Goal: Information Seeking & Learning: Learn about a topic

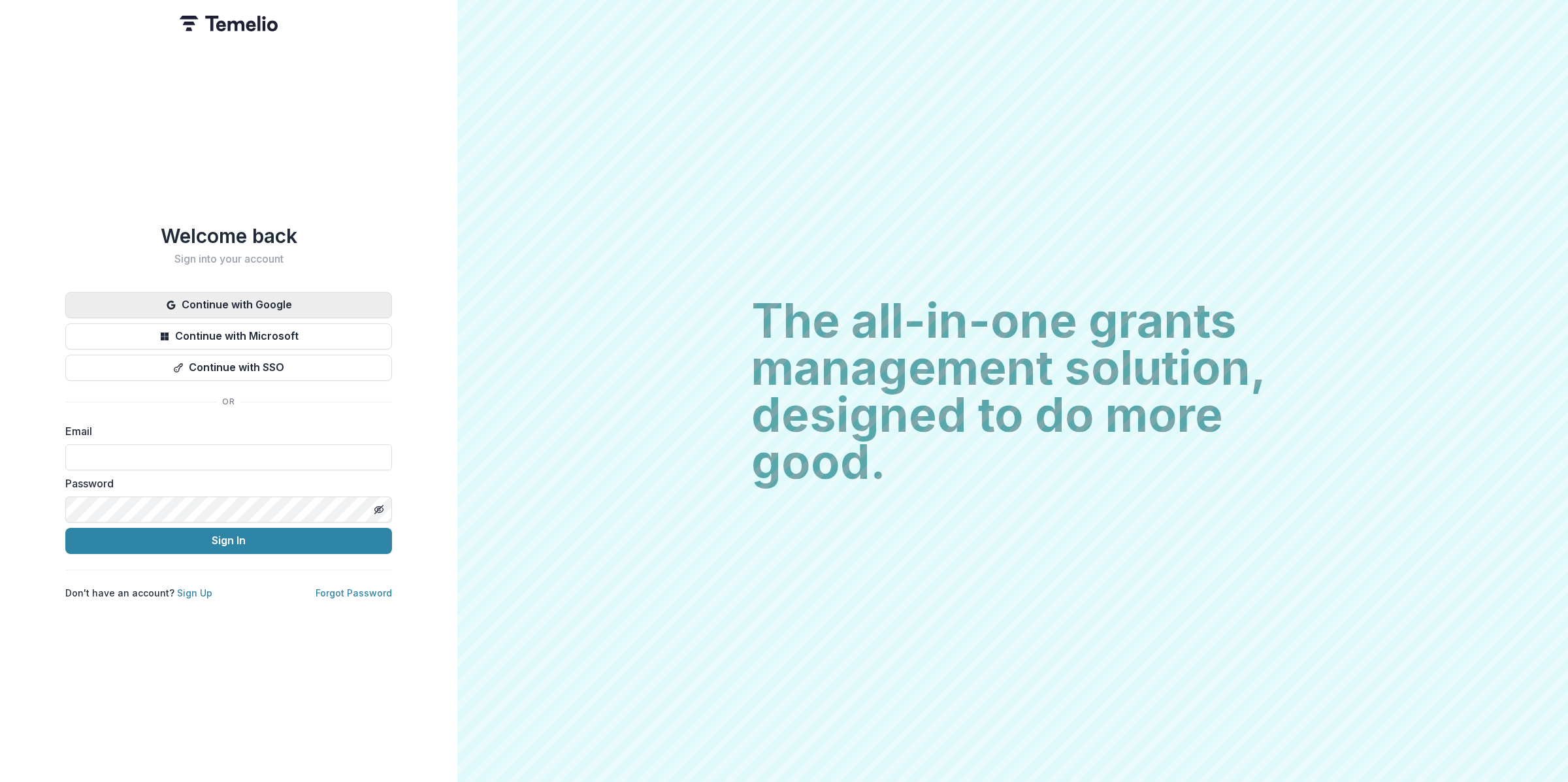
click at [279, 296] on button "Continue with Google" at bounding box center [229, 306] width 326 height 27
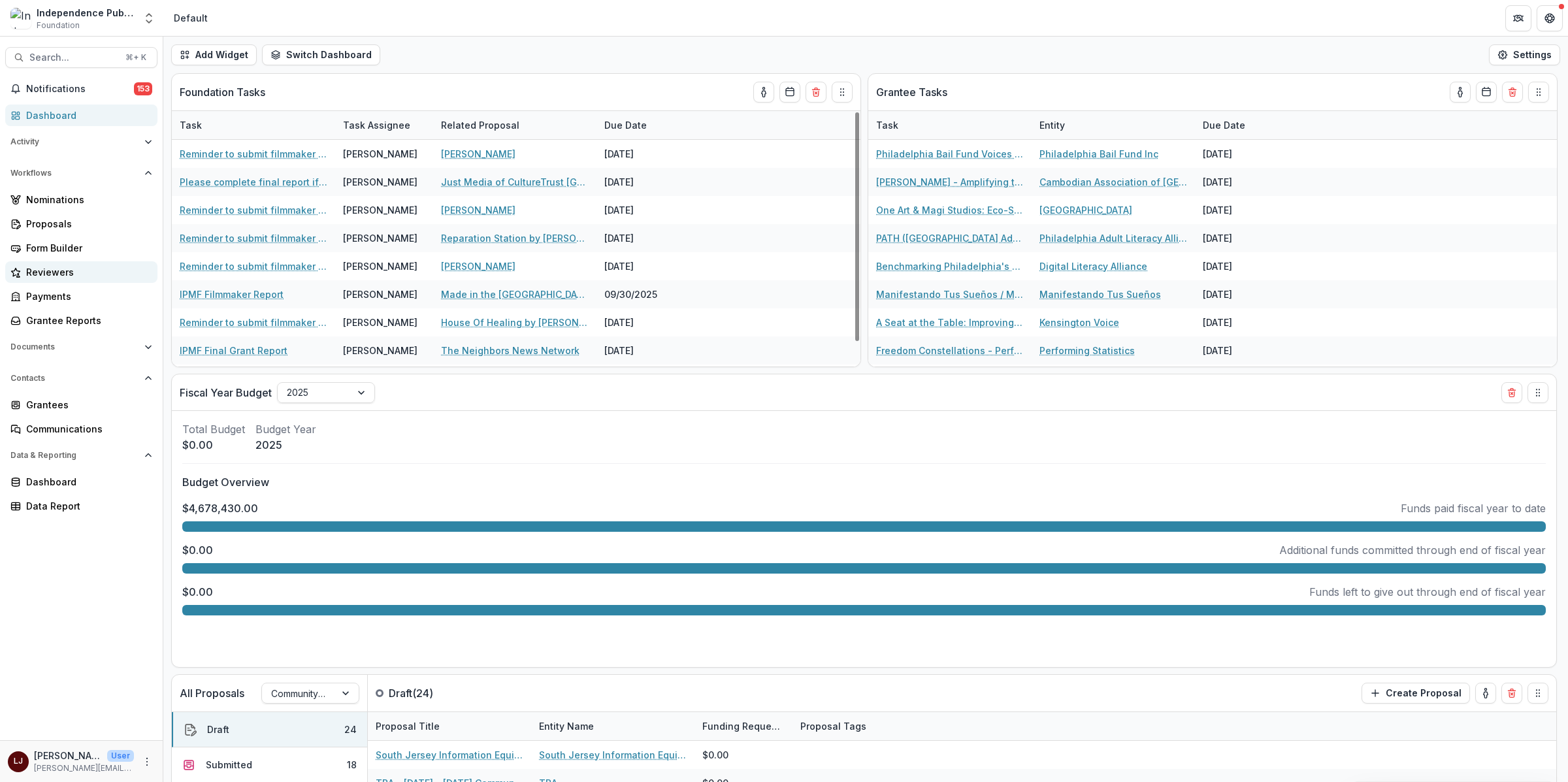
click at [76, 265] on div "Reviewers" at bounding box center [87, 272] width 121 height 14
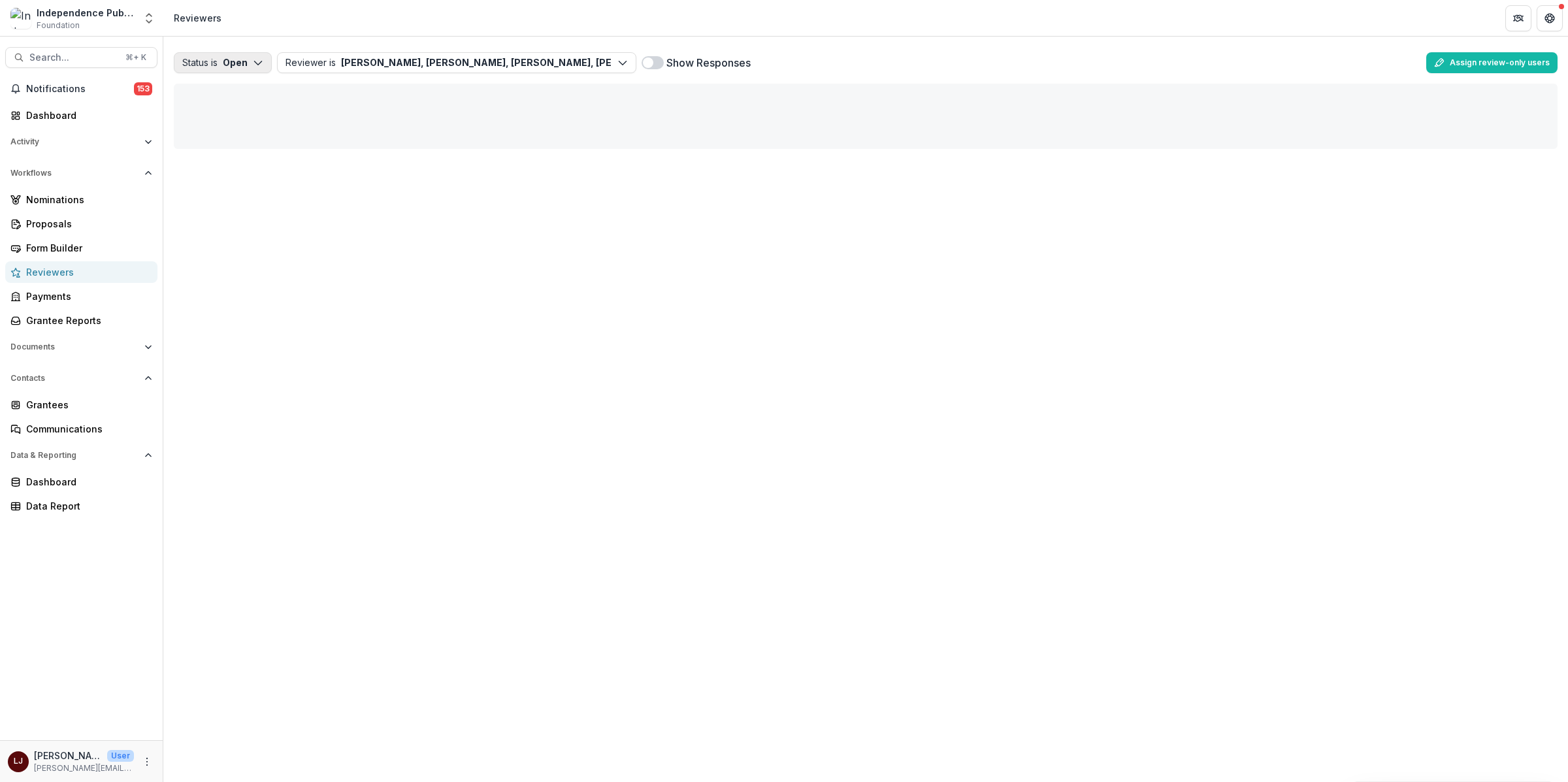
click at [230, 60] on button "Status is Open" at bounding box center [223, 62] width 98 height 21
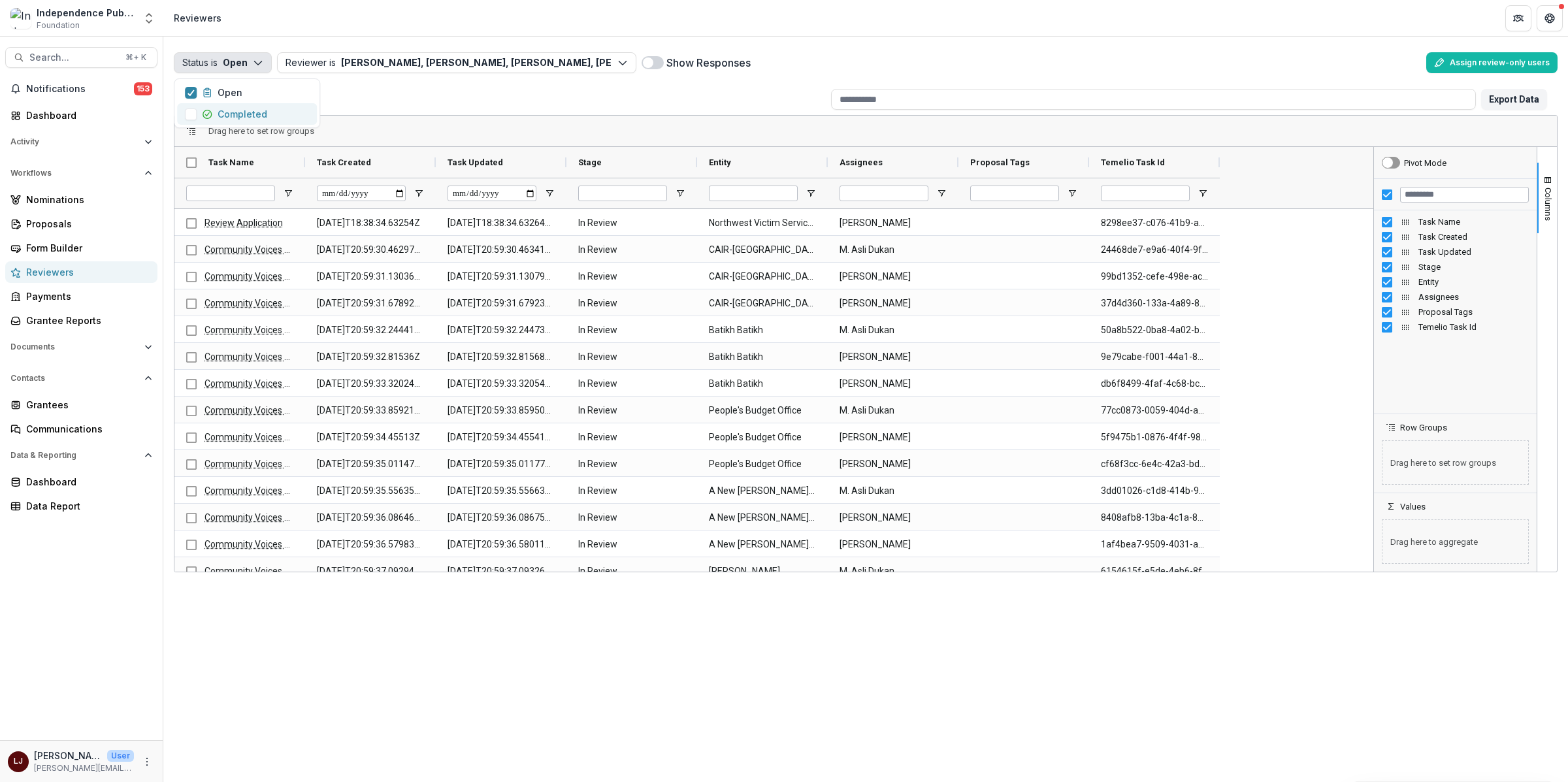
click at [244, 108] on p "Completed" at bounding box center [243, 113] width 50 height 14
click at [209, 94] on icon "button" at bounding box center [207, 93] width 11 height 11
click at [280, 54] on button "Status is Completed" at bounding box center [236, 62] width 125 height 21
click at [941, 196] on span "Open Filter Menu" at bounding box center [941, 193] width 11 height 11
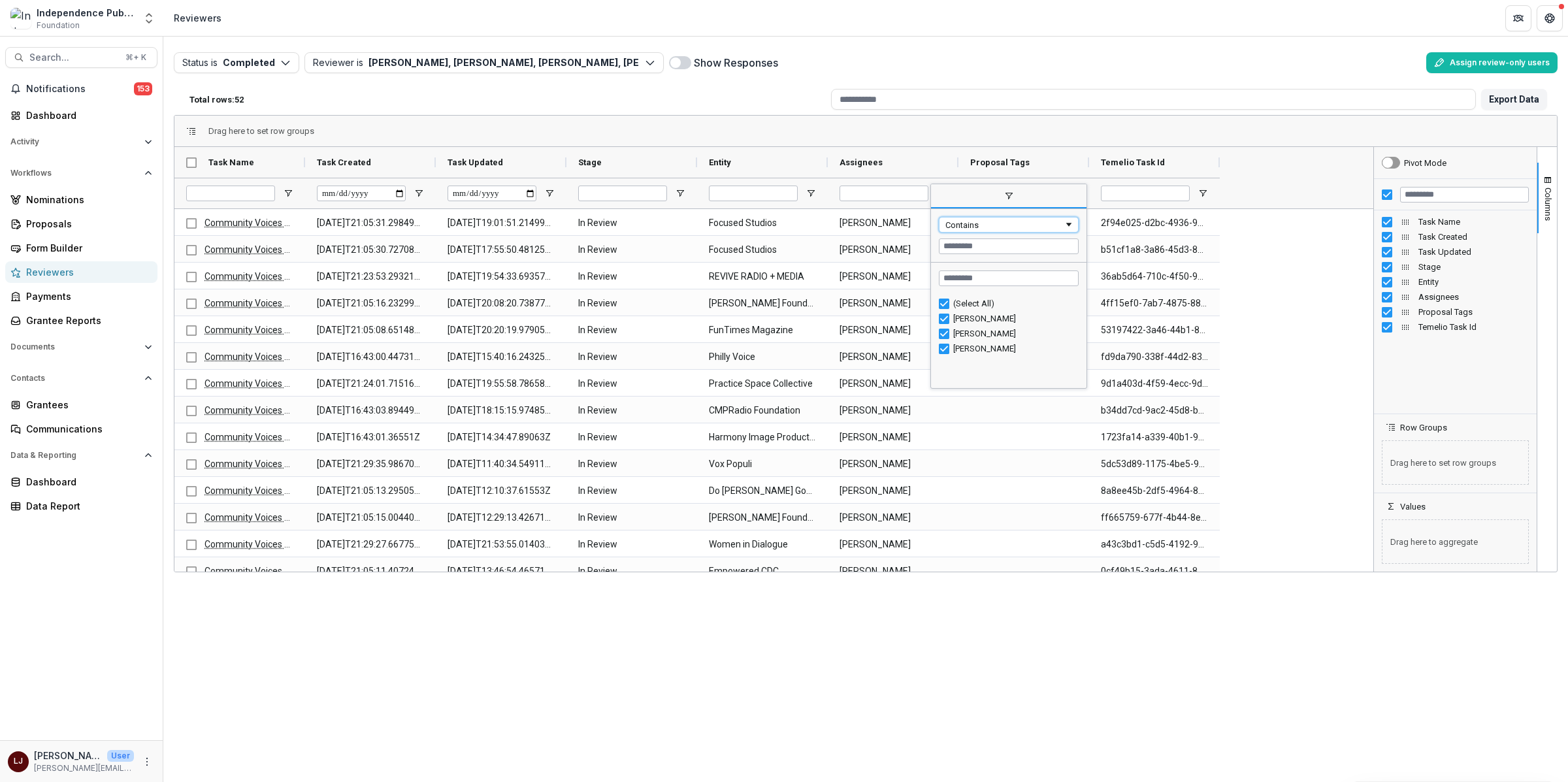
click at [973, 224] on div "Contains" at bounding box center [1004, 225] width 118 height 10
click at [973, 225] on div "Contains" at bounding box center [1004, 225] width 118 height 10
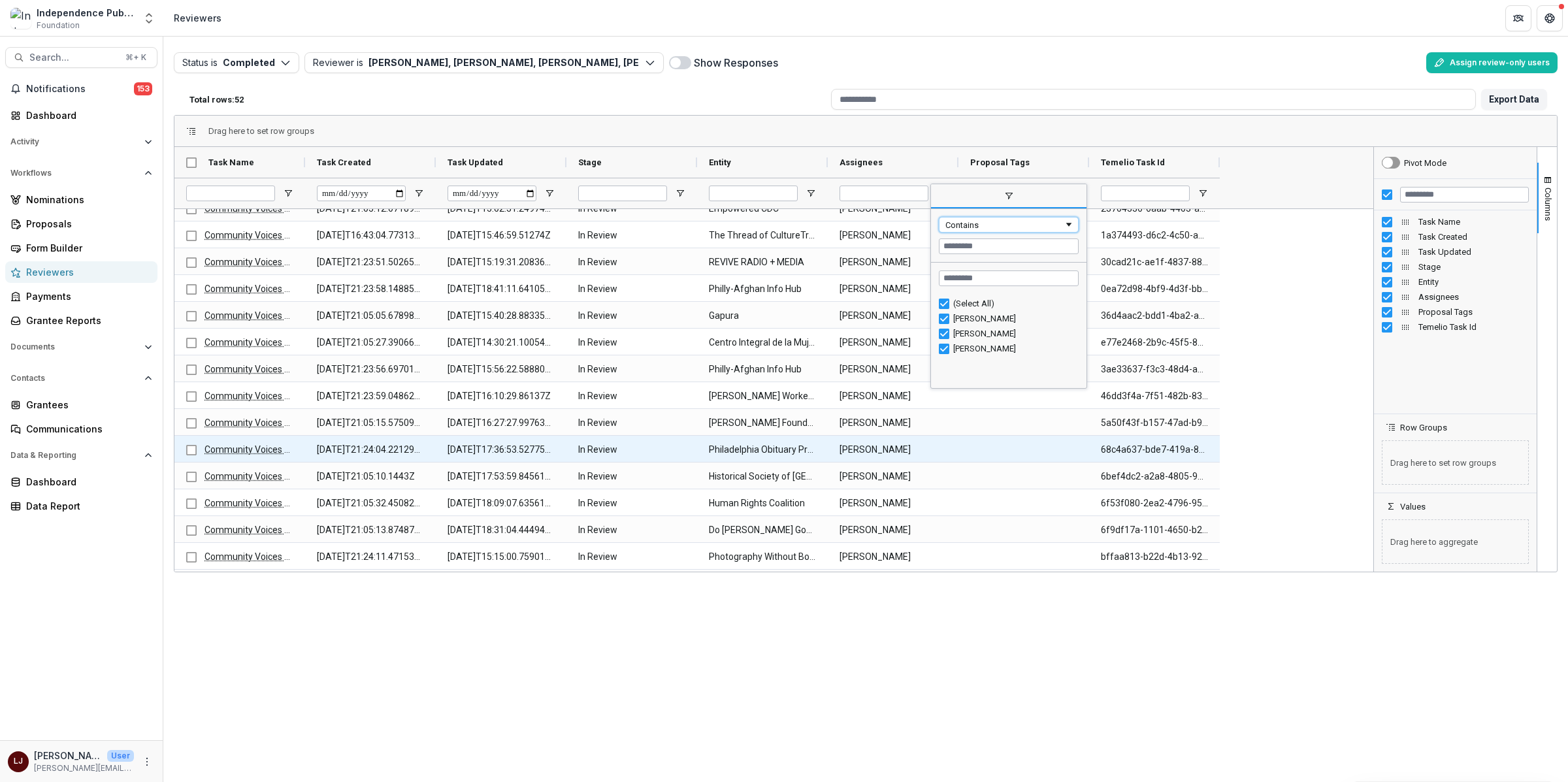
scroll to position [632, 0]
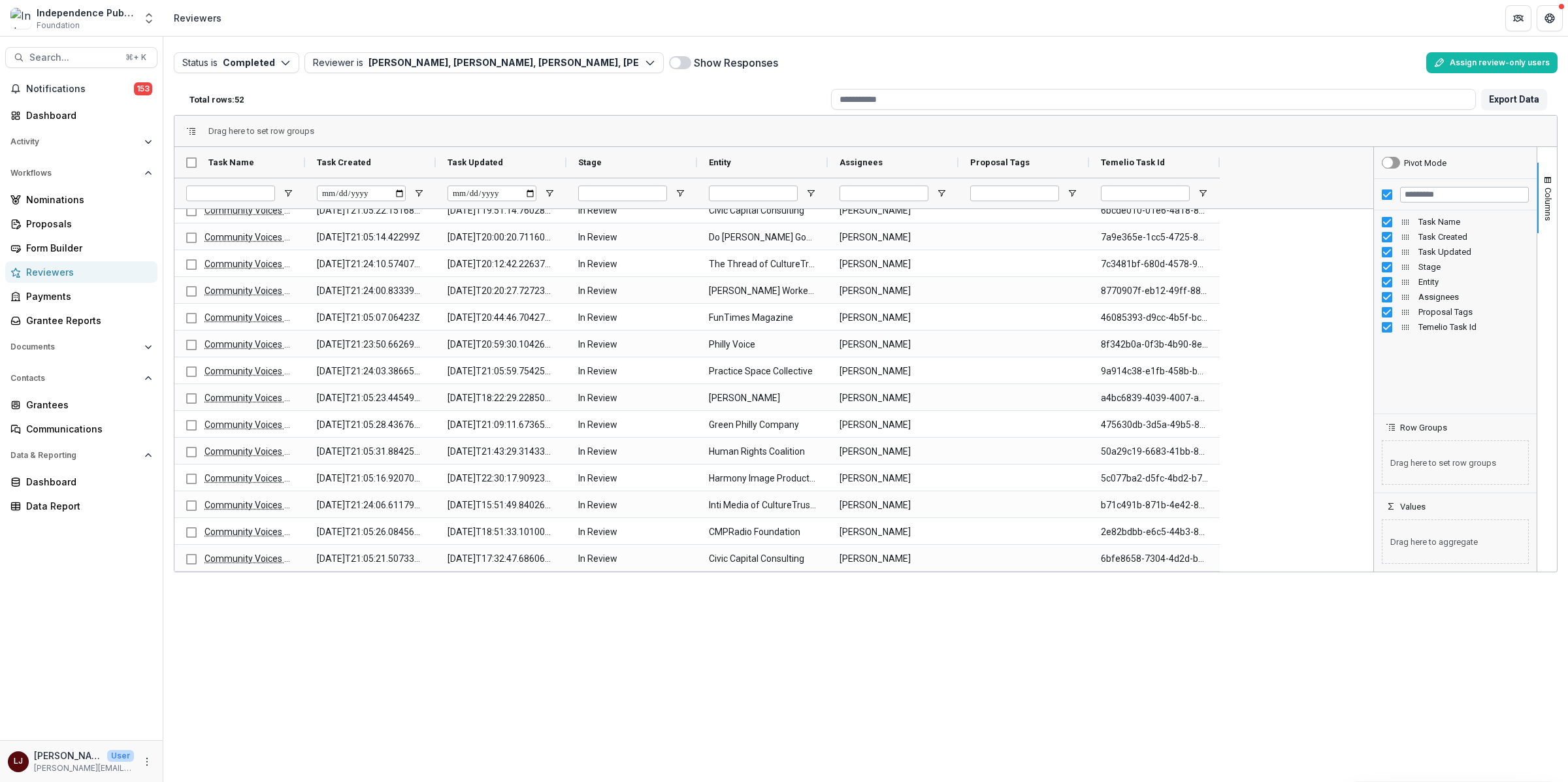
click at [713, 620] on div "Status is Completed Open Completed Reviewer is [PERSON_NAME], [PERSON_NAME], [P…" at bounding box center [866, 409] width 1405 height 746
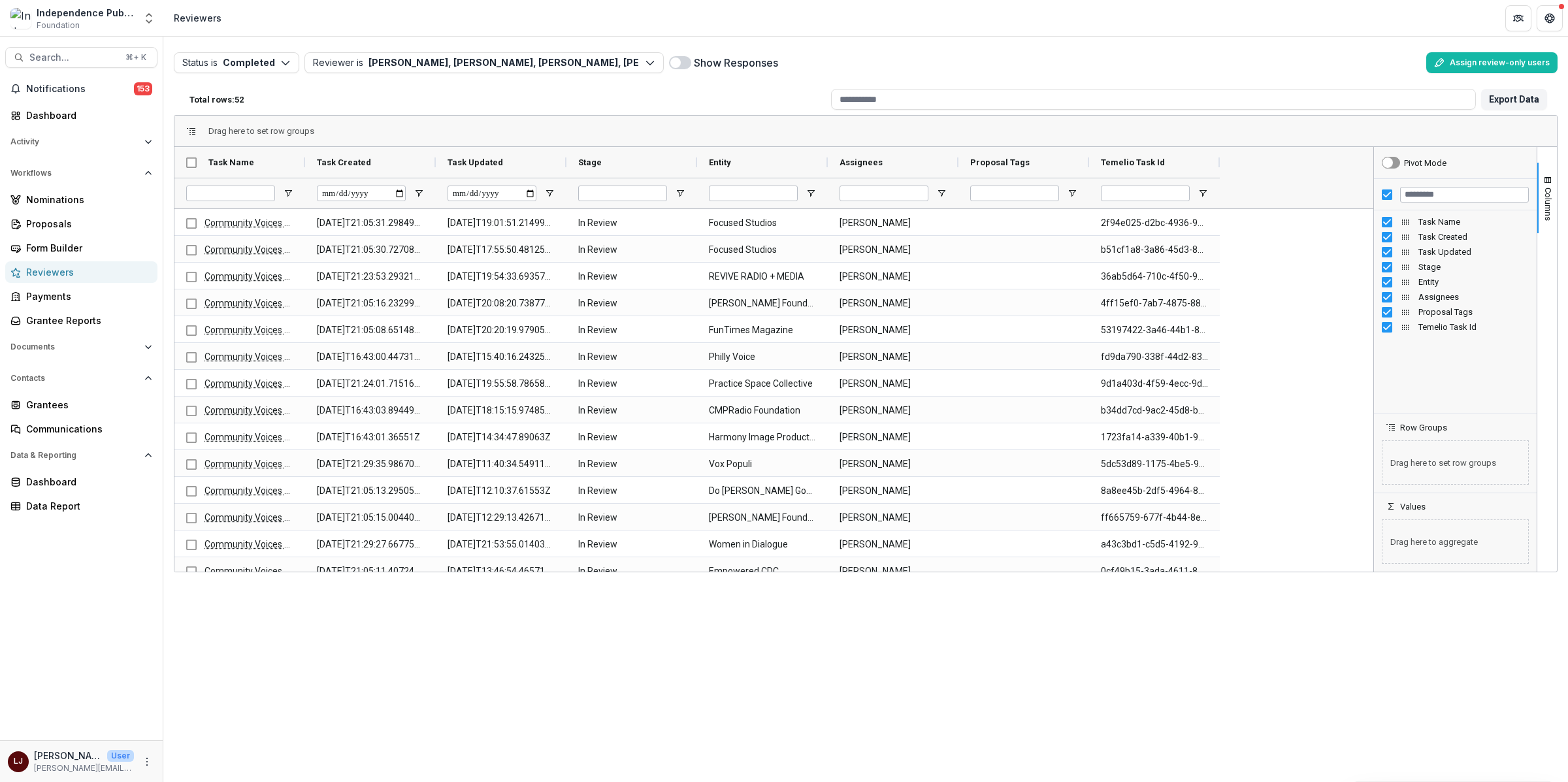
click at [948, 197] on div at bounding box center [893, 193] width 131 height 31
click at [944, 196] on span "Open Filter Menu" at bounding box center [941, 193] width 11 height 11
click at [996, 250] on input "Filter Value" at bounding box center [1008, 246] width 140 height 16
click at [991, 245] on input "Filter Value" at bounding box center [1008, 246] width 140 height 16
click at [991, 291] on div "Loading... No matches. (Select All) [PERSON_NAME] [PERSON_NAME] [PERSON_NAME]" at bounding box center [1009, 325] width 156 height 125
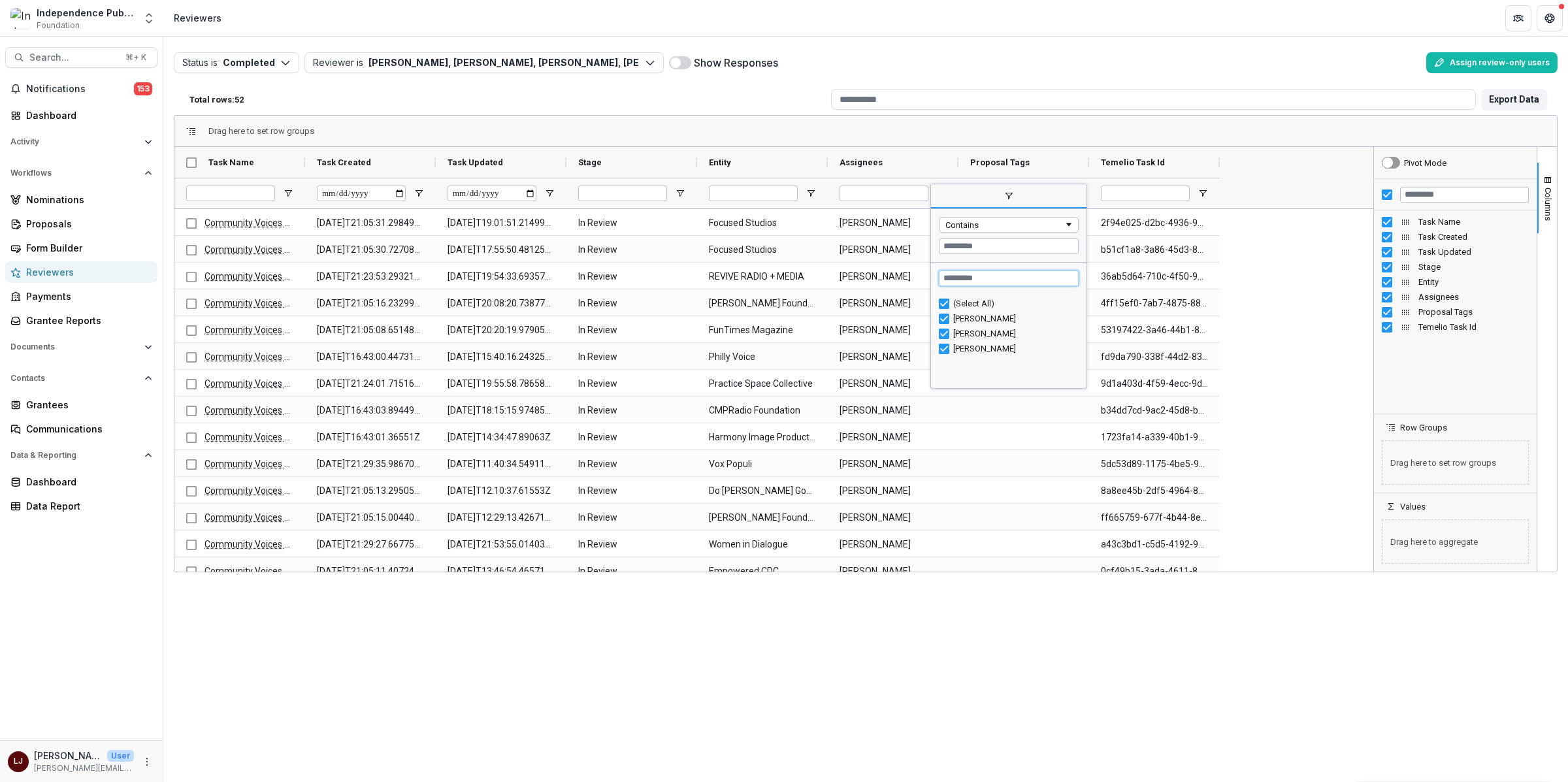
click at [987, 282] on input "Search filter values" at bounding box center [1008, 278] width 140 height 16
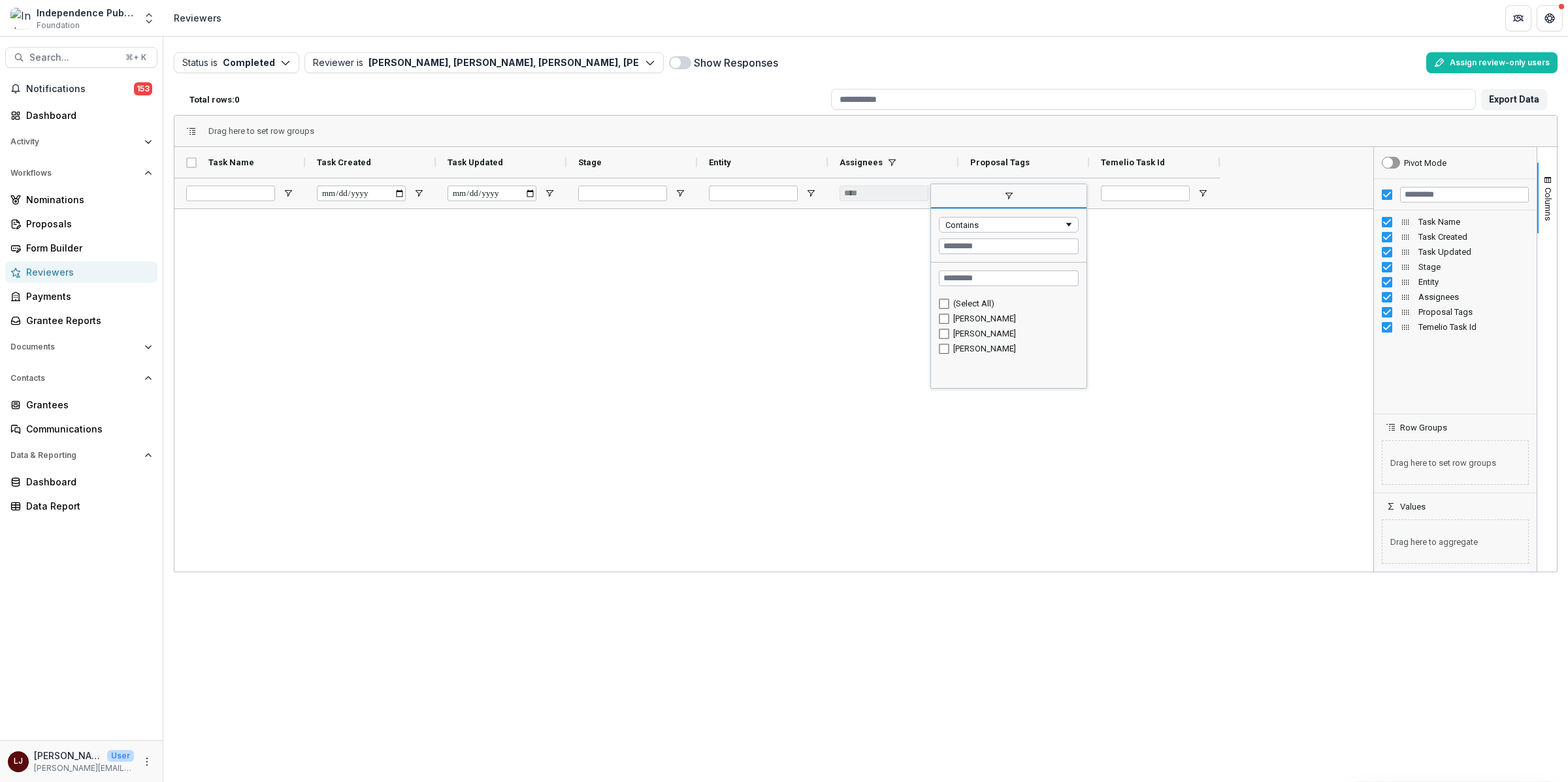
click at [950, 321] on div "[PERSON_NAME]" at bounding box center [1008, 318] width 140 height 15
click at [950, 350] on div "[PERSON_NAME]" at bounding box center [1008, 349] width 140 height 15
type input "**********"
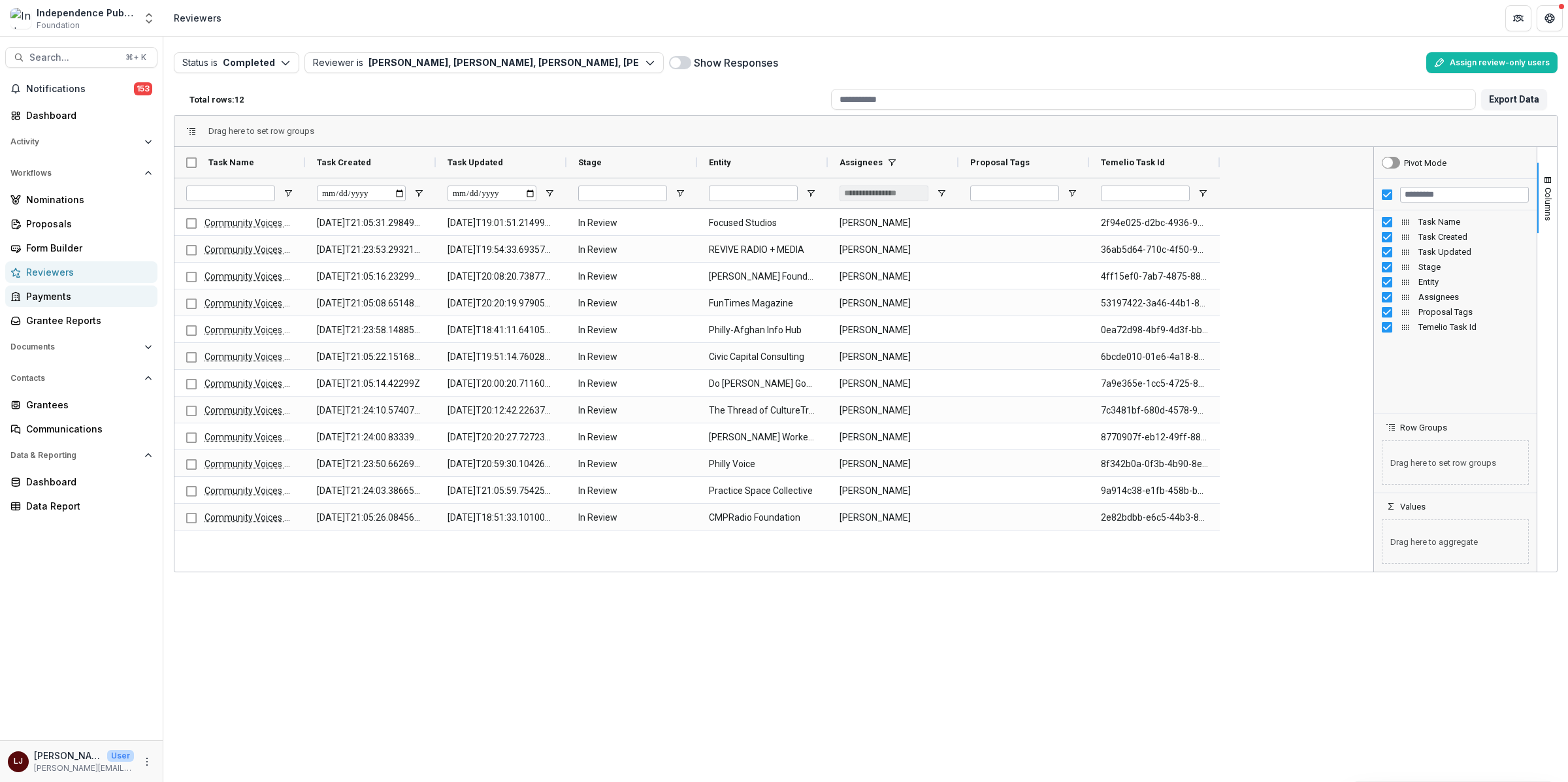
click at [75, 297] on div "Payments" at bounding box center [87, 296] width 121 height 14
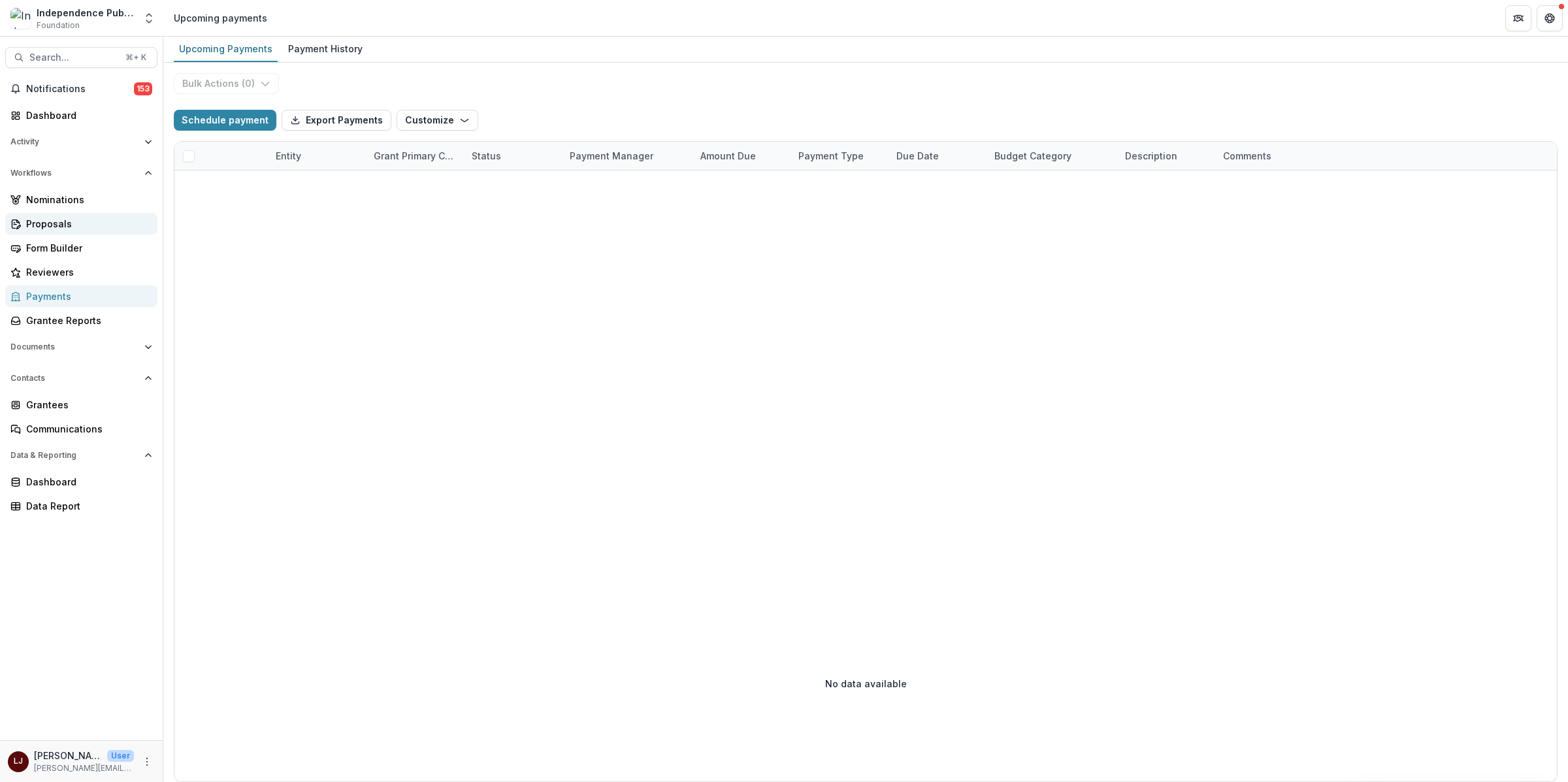
click at [81, 215] on link "Proposals" at bounding box center [81, 224] width 152 height 22
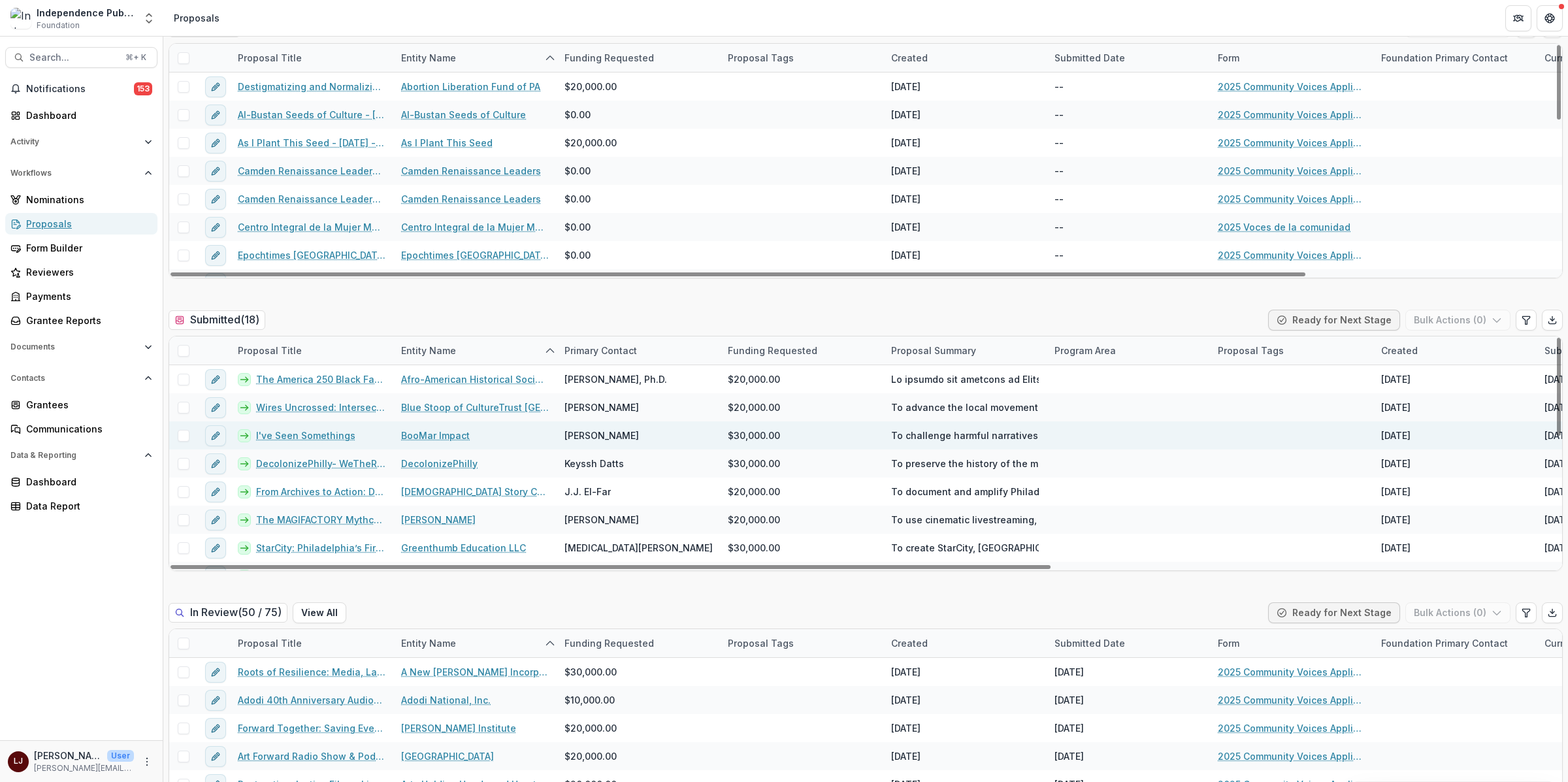
scroll to position [132, 0]
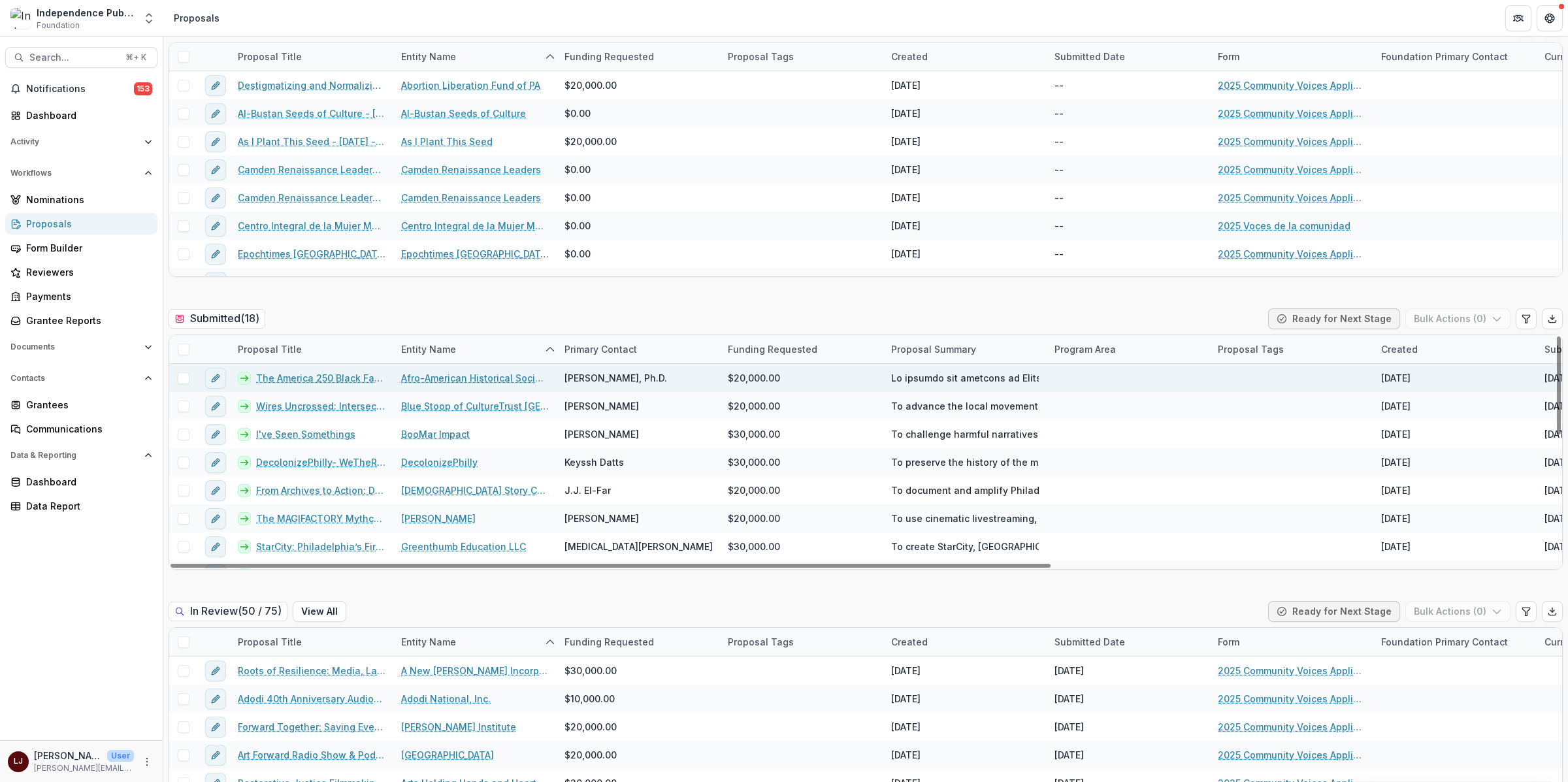
click at [302, 380] on link "The America 250 Black Family Heritage Book Project" at bounding box center [321, 378] width 129 height 14
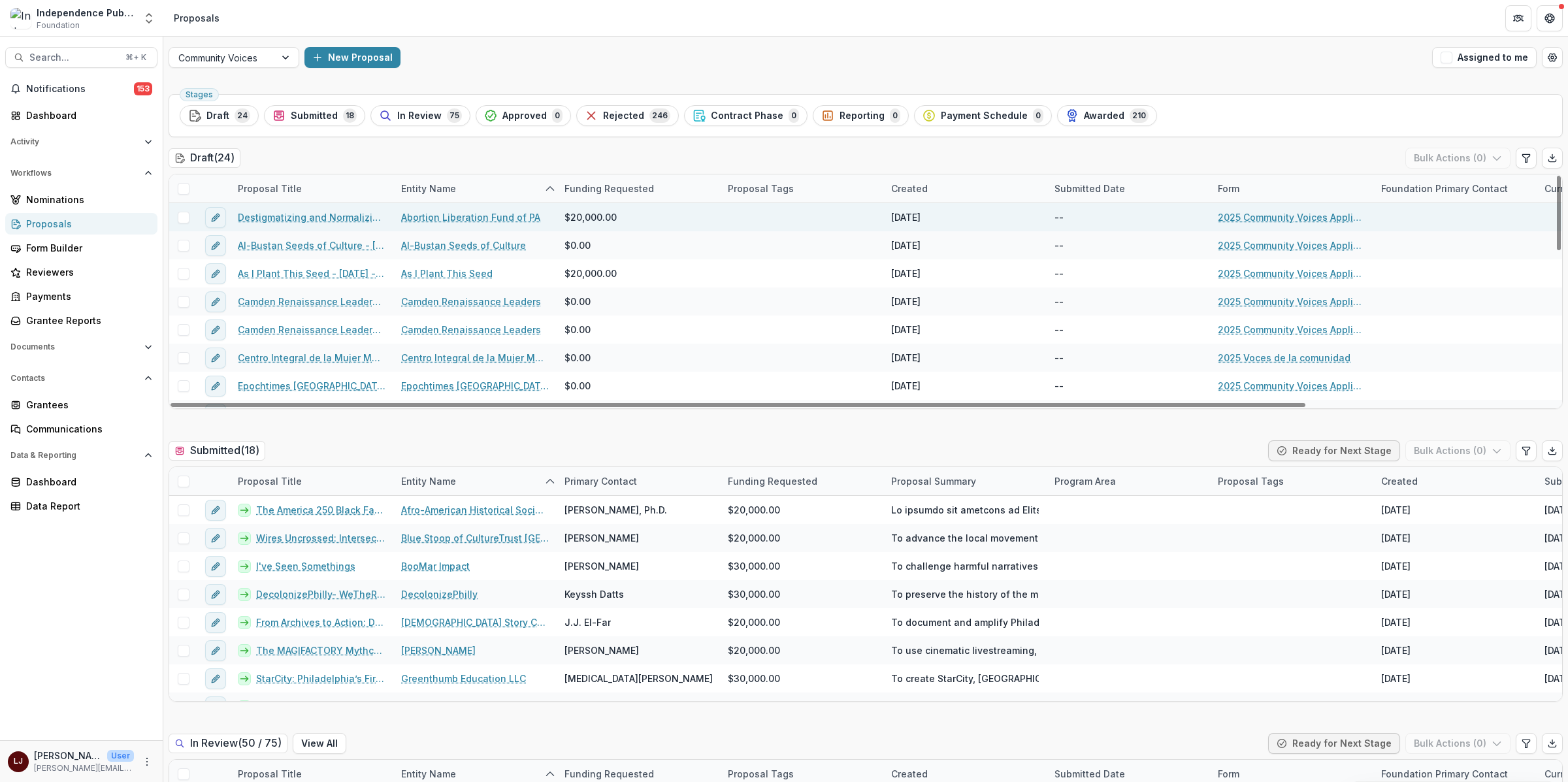
click at [470, 220] on link "Abortion Liberation Fund of PA" at bounding box center [470, 217] width 139 height 14
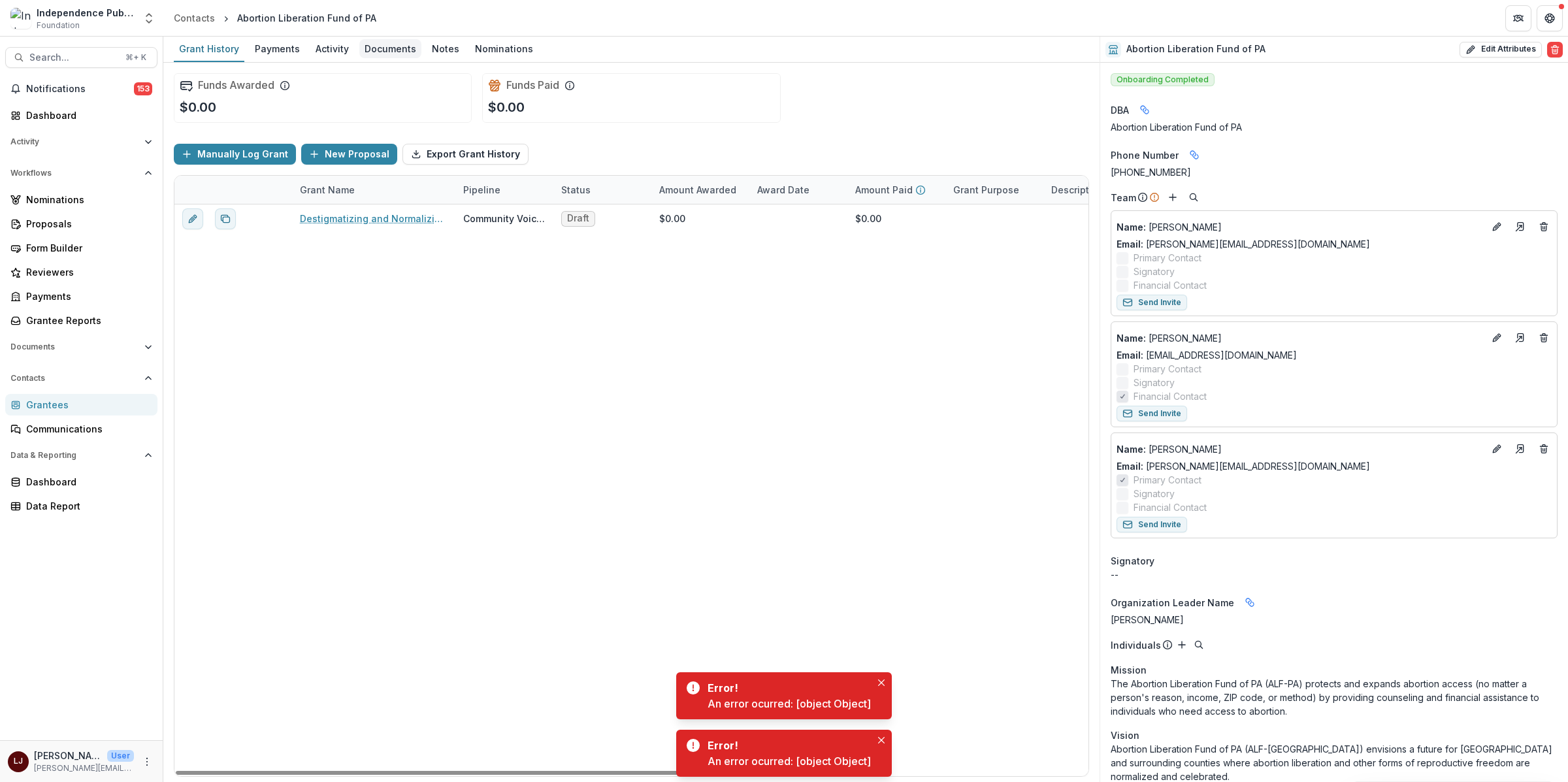
click at [386, 49] on div "Documents" at bounding box center [390, 48] width 62 height 19
